Goal: Transaction & Acquisition: Purchase product/service

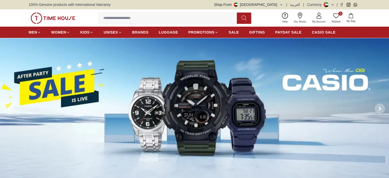
click at [117, 18] on input at bounding box center [169, 18] width 143 height 10
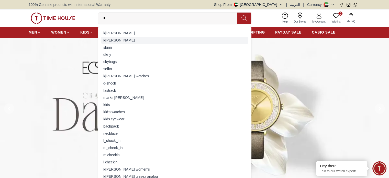
type input "*"
click at [112, 38] on div "k [PERSON_NAME]" at bounding box center [174, 40] width 147 height 7
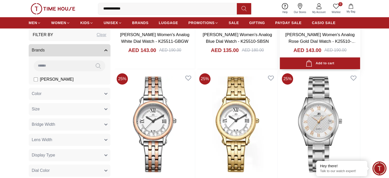
scroll to position [461, 0]
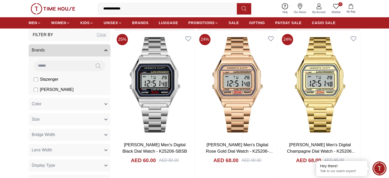
scroll to position [793, 0]
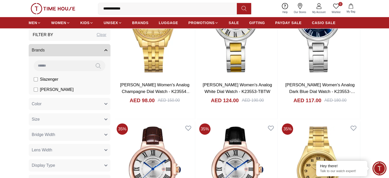
scroll to position [1587, 0]
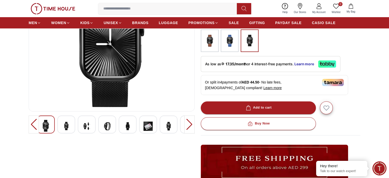
scroll to position [77, 0]
click at [64, 121] on img at bounding box center [66, 126] width 9 height 13
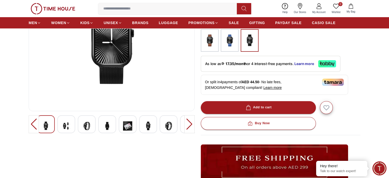
click at [70, 125] on img at bounding box center [66, 126] width 9 height 13
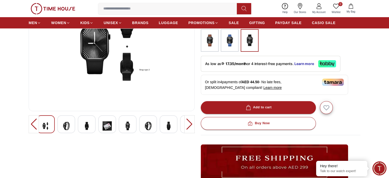
scroll to position [51, 0]
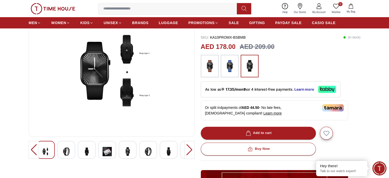
click at [88, 149] on img at bounding box center [86, 151] width 9 height 13
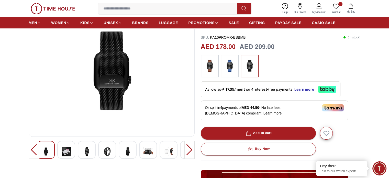
click at [107, 150] on img at bounding box center [107, 151] width 9 height 13
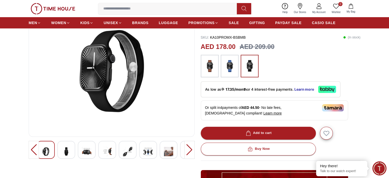
click at [93, 151] on div at bounding box center [87, 150] width 18 height 18
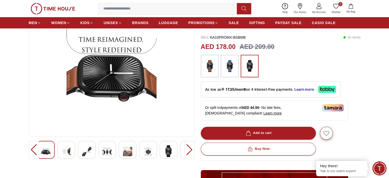
click at [110, 152] on img at bounding box center [107, 151] width 9 height 13
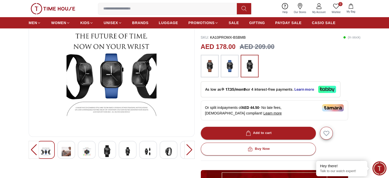
click at [115, 151] on div at bounding box center [107, 150] width 18 height 18
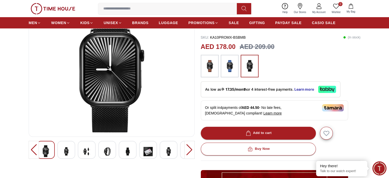
click at [73, 146] on div at bounding box center [66, 150] width 18 height 18
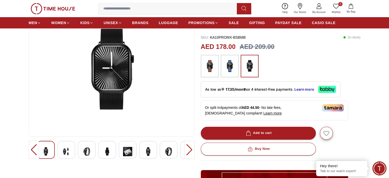
click at [72, 146] on div at bounding box center [66, 150] width 18 height 18
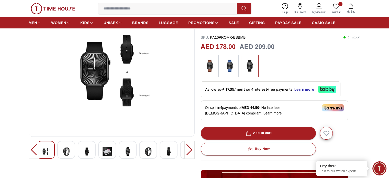
click at [87, 149] on img at bounding box center [86, 151] width 9 height 13
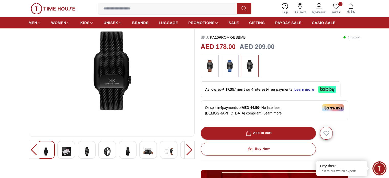
click at [188, 148] on div at bounding box center [190, 150] width 10 height 18
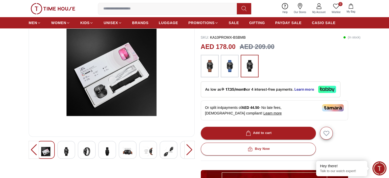
click at [188, 148] on div at bounding box center [190, 150] width 10 height 18
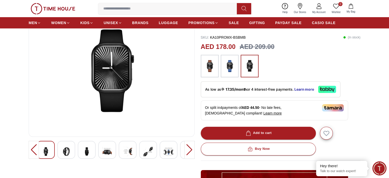
click at [34, 147] on div at bounding box center [34, 150] width 10 height 18
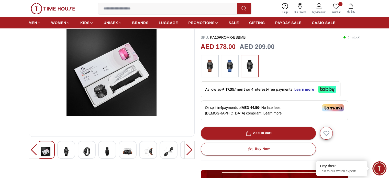
click at [105, 98] on img at bounding box center [111, 70] width 157 height 123
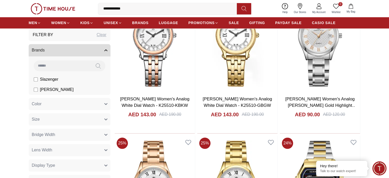
scroll to position [2050, 0]
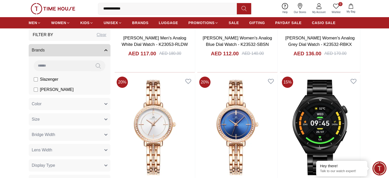
scroll to position [1944, 0]
